Goal: Information Seeking & Learning: Learn about a topic

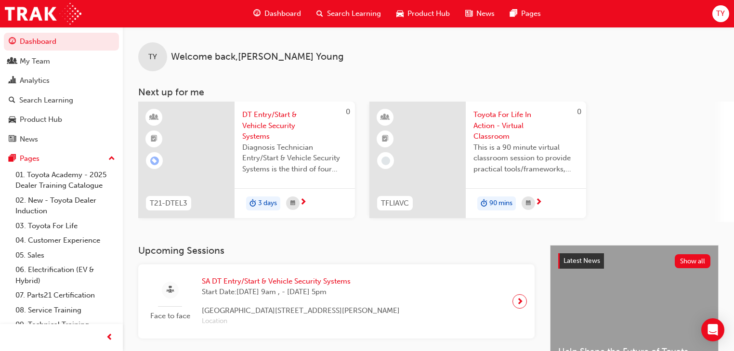
scroll to position [39, 0]
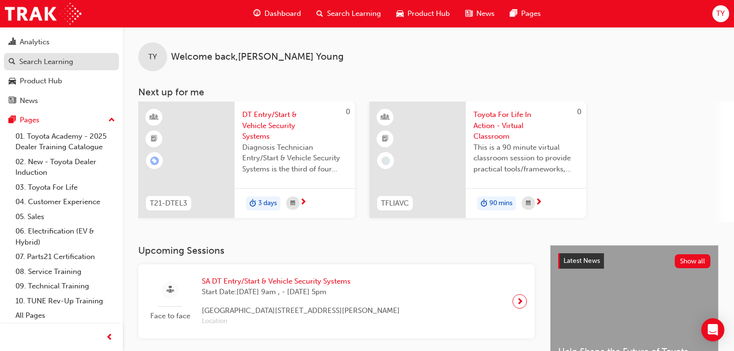
click at [58, 57] on div "Search Learning" at bounding box center [46, 61] width 54 height 11
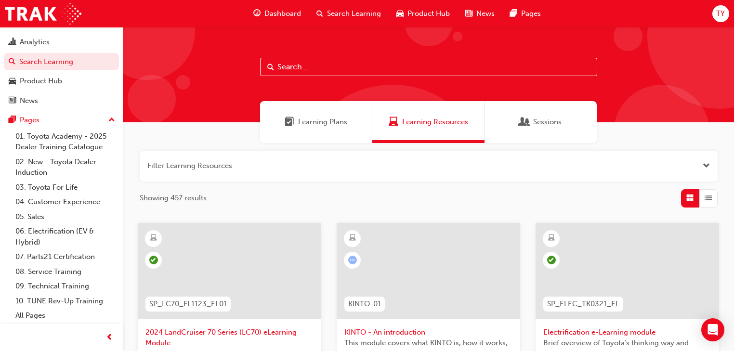
click at [306, 66] on input "text" at bounding box center [428, 67] width 337 height 18
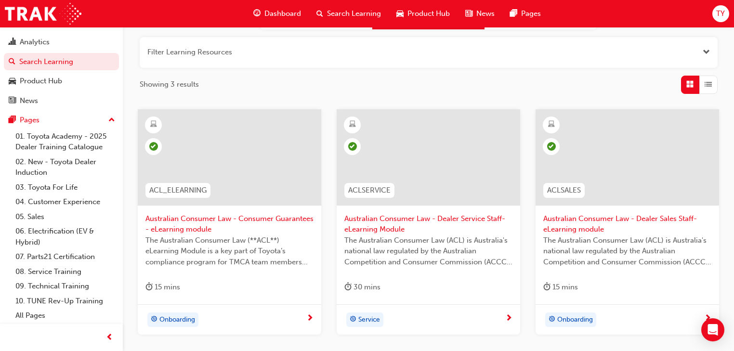
scroll to position [75, 0]
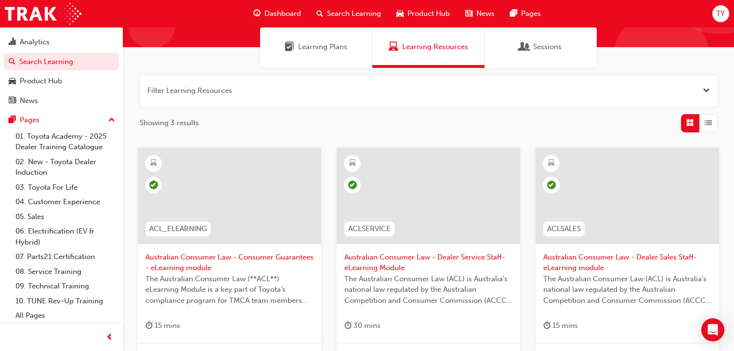
type input "acl"
click at [223, 259] on span "Australian Consumer Law - Consumer Guarantees - eLearning module" at bounding box center [229, 263] width 168 height 22
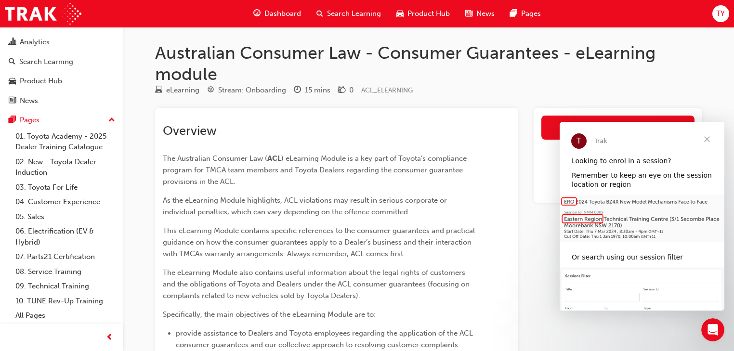
click at [705, 137] on span "Close" at bounding box center [707, 139] width 35 height 35
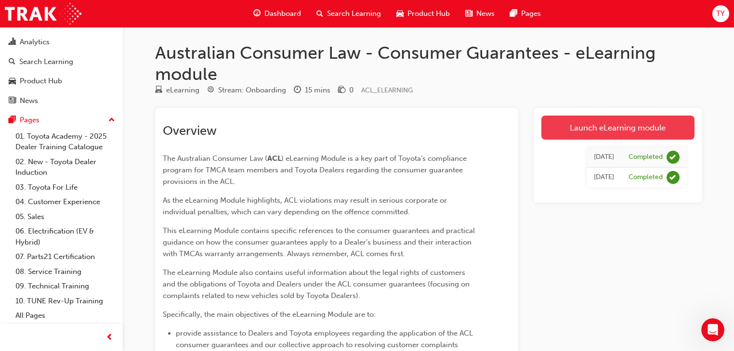
click at [595, 123] on link "Launch eLearning module" at bounding box center [617, 128] width 153 height 24
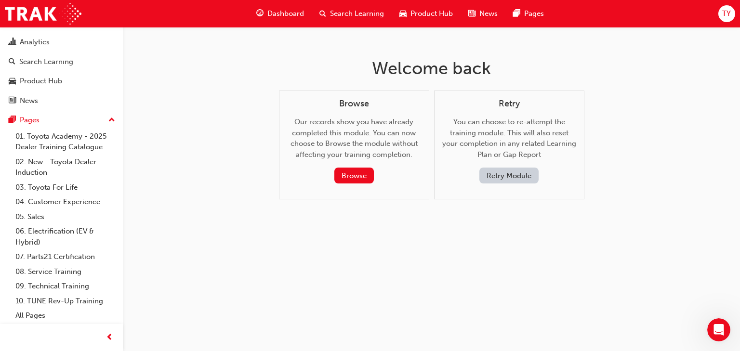
click at [511, 174] on button "Retry Module" at bounding box center [508, 176] width 59 height 16
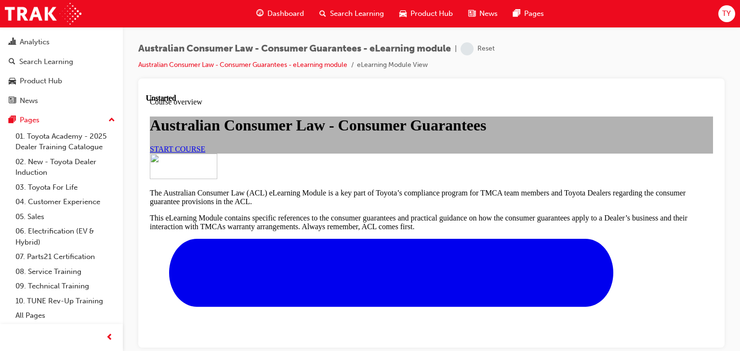
scroll to position [116, 0]
click at [205, 144] on span "START COURSE" at bounding box center [177, 148] width 55 height 8
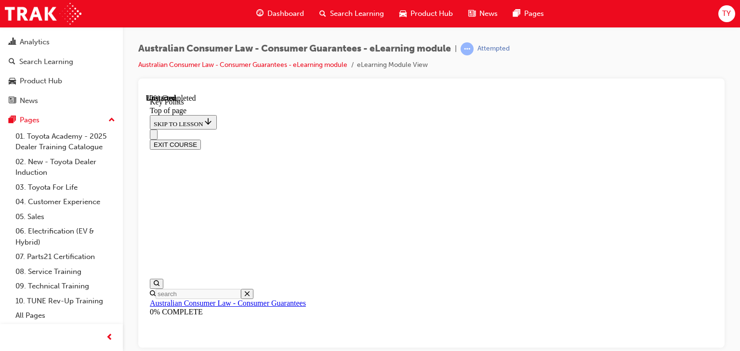
scroll to position [501, 0]
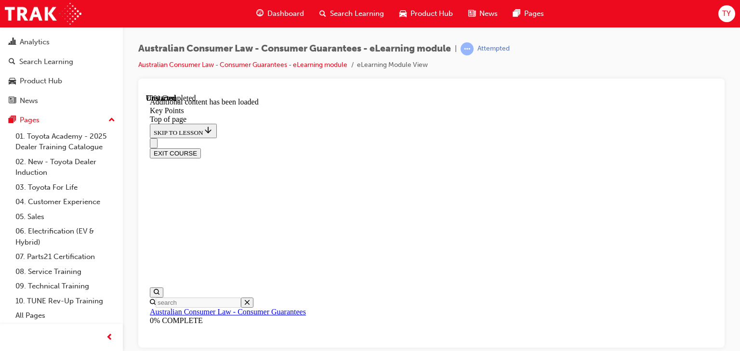
scroll to position [1346, 0]
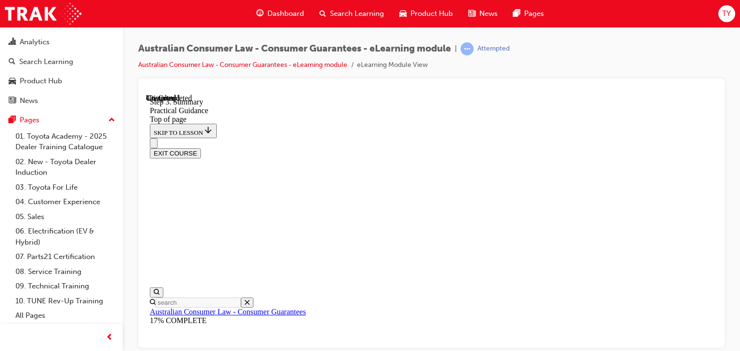
scroll to position [145, 0]
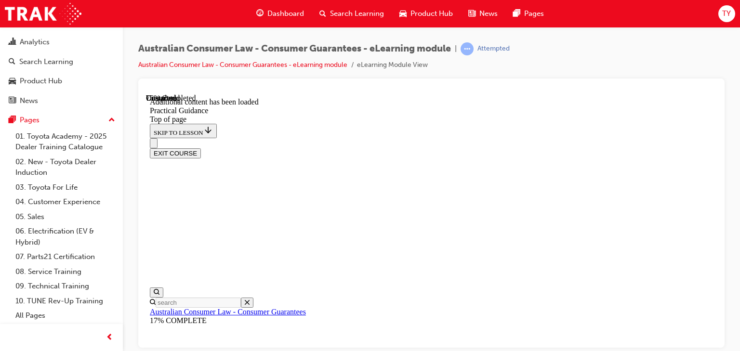
scroll to position [1852, 0]
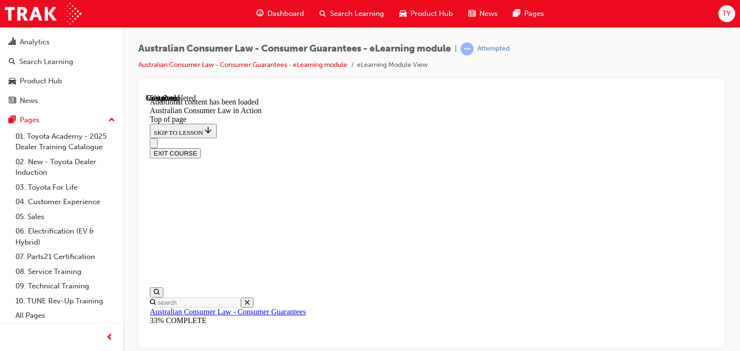
scroll to position [1416, 0]
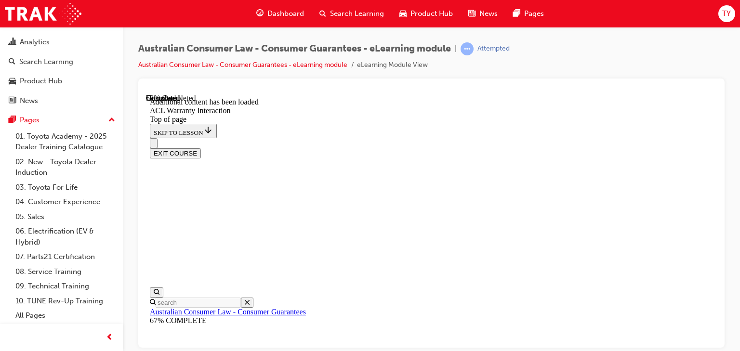
scroll to position [664, 0]
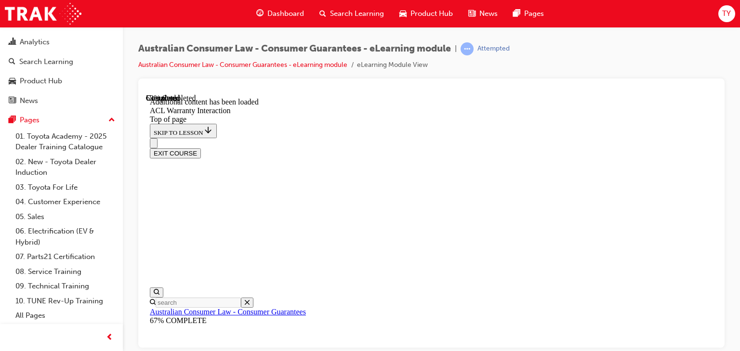
click at [201, 148] on button "EXIT COURSE" at bounding box center [175, 153] width 51 height 10
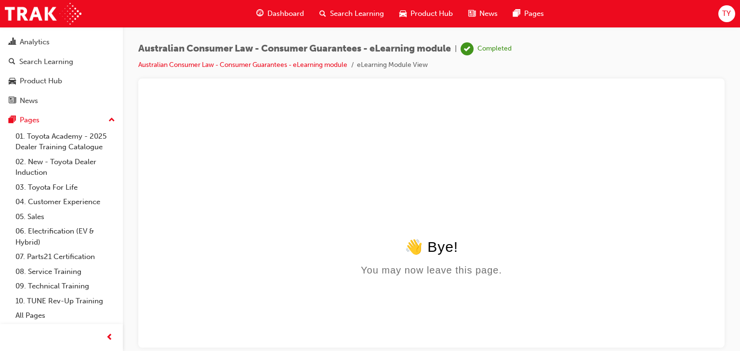
scroll to position [0, 0]
